Goal: Use online tool/utility: Utilize a website feature to perform a specific function

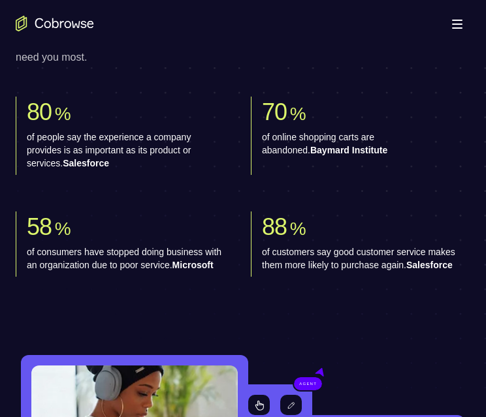
scroll to position [588, 0]
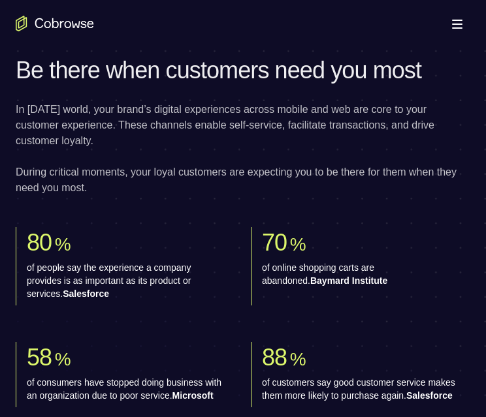
click at [454, 27] on span at bounding box center [457, 27] width 10 height 1
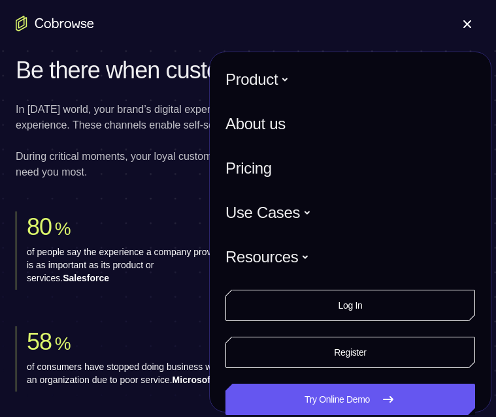
click at [215, 42] on div "Open main menu" at bounding box center [248, 23] width 496 height 47
drag, startPoint x: 47, startPoint y: 41, endPoint x: 370, endPoint y: 10, distance: 324.7
click at [56, 37] on div "Open main menu" at bounding box center [248, 23] width 496 height 47
click at [458, 22] on button "Open main menu" at bounding box center [467, 23] width 26 height 26
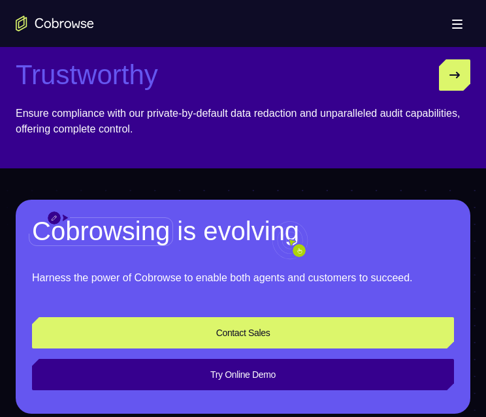
scroll to position [4395, 0]
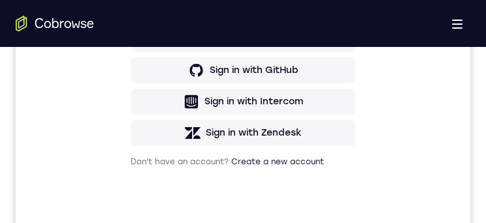
scroll to position [522, 0]
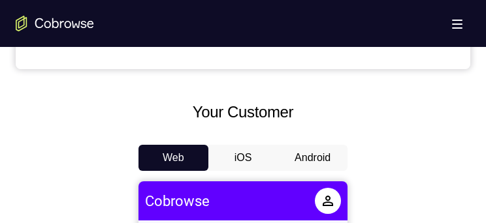
click at [329, 151] on button "Android" at bounding box center [313, 158] width 70 height 26
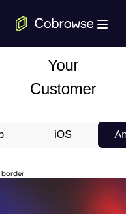
scroll to position [0, 0]
click at [68, 148] on button "iOS" at bounding box center [63, 134] width 70 height 26
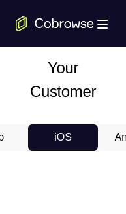
scroll to position [593, 0]
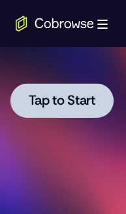
scroll to position [854, 0]
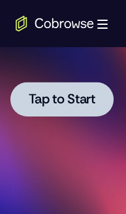
click at [69, 112] on div at bounding box center [61, 99] width 103 height 35
click at [63, 109] on div at bounding box center [62, 99] width 165 height 366
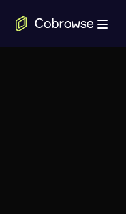
click at [63, 108] on div at bounding box center [62, 99] width 165 height 366
click at [63, 107] on div at bounding box center [62, 99] width 165 height 366
click at [62, 106] on div at bounding box center [62, 99] width 165 height 366
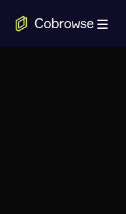
click at [62, 106] on div at bounding box center [62, 99] width 165 height 366
click at [61, 106] on div at bounding box center [62, 99] width 165 height 366
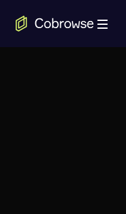
click at [60, 106] on div at bounding box center [62, 99] width 165 height 366
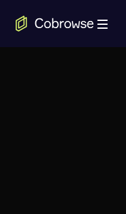
scroll to position [724, 0]
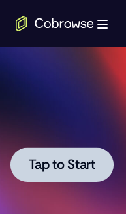
click at [67, 160] on span "Tap to Start" at bounding box center [62, 164] width 67 height 13
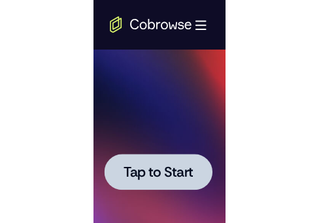
drag, startPoint x: 159, startPoint y: 159, endPoint x: 382, endPoint y: 82, distance: 236.2
click at [159, 159] on span "Tap to Start" at bounding box center [153, 163] width 67 height 13
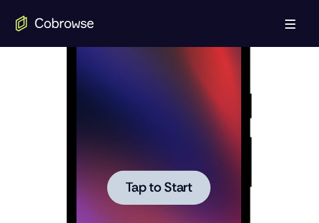
click at [147, 187] on span "Tap to Start" at bounding box center [158, 188] width 67 height 13
drag, startPoint x: 147, startPoint y: 187, endPoint x: 152, endPoint y: 181, distance: 8.4
click at [157, 182] on span "Tap to Start" at bounding box center [158, 188] width 67 height 13
click at [157, 178] on div at bounding box center [157, 187] width 103 height 35
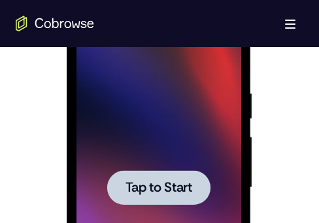
click at [159, 175] on div at bounding box center [157, 187] width 103 height 35
click at [160, 175] on div at bounding box center [157, 187] width 103 height 35
click at [163, 199] on button "Tap to Start" at bounding box center [157, 187] width 103 height 35
